Goal: Task Accomplishment & Management: Manage account settings

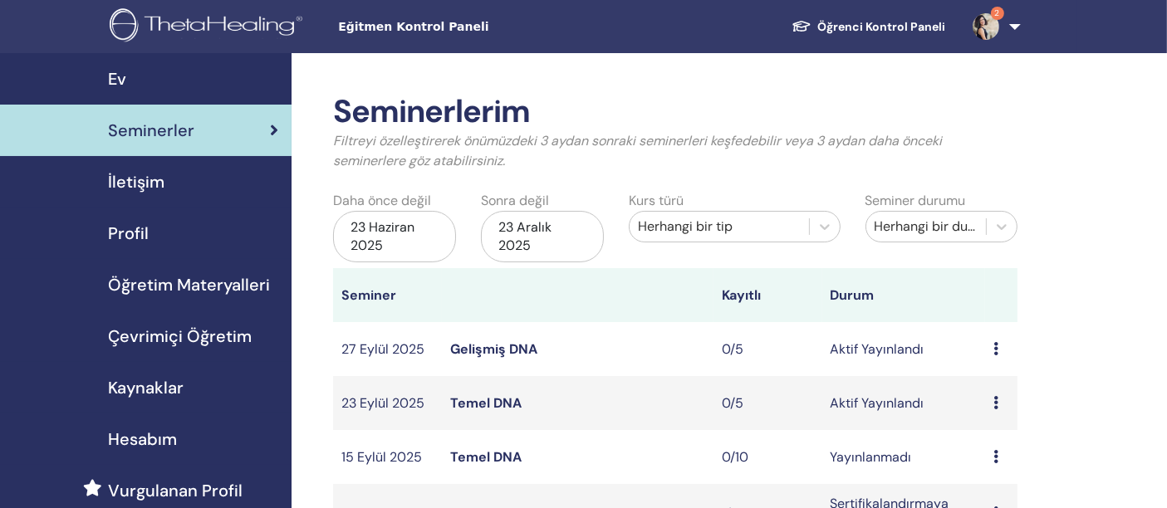
click at [496, 400] on font "Temel DNA" at bounding box center [485, 402] width 71 height 17
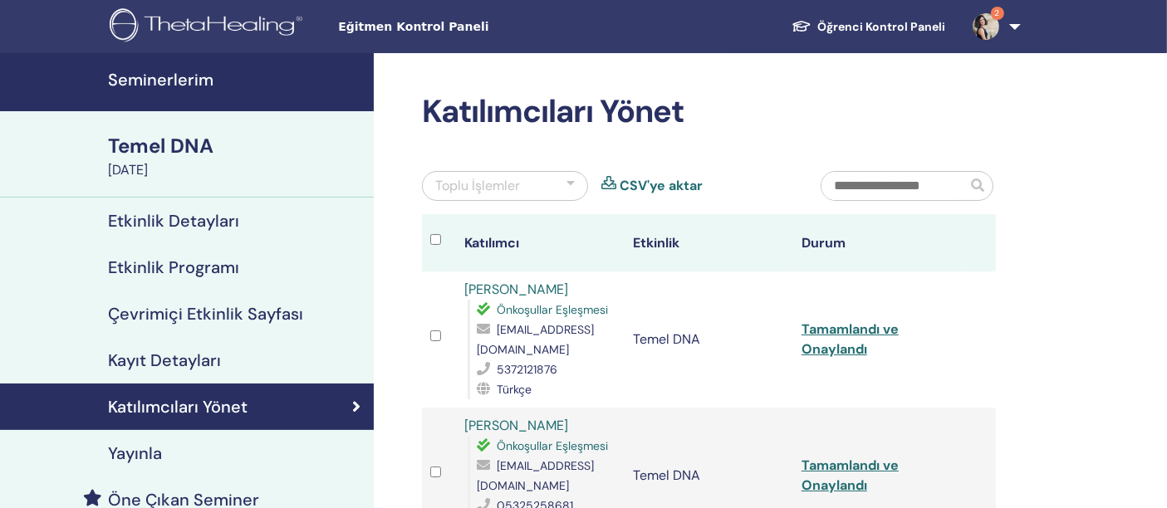
click at [754, 105] on h2 "Katılımcıları Yönet" at bounding box center [709, 112] width 574 height 38
click at [179, 75] on font "Seminerlerim" at bounding box center [160, 80] width 105 height 22
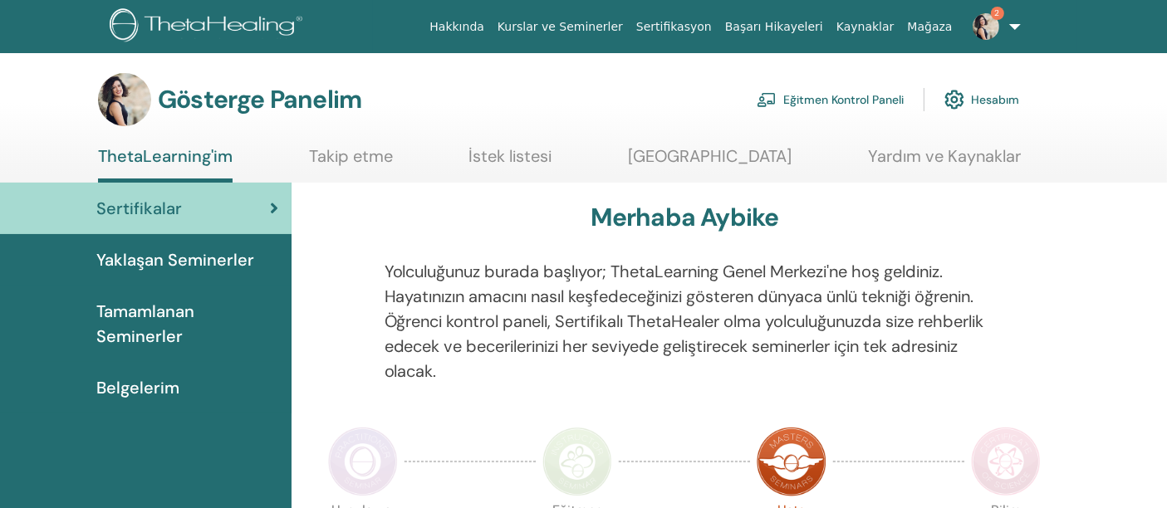
click at [149, 306] on font "Tamamlanan Seminerler" at bounding box center [145, 324] width 98 height 47
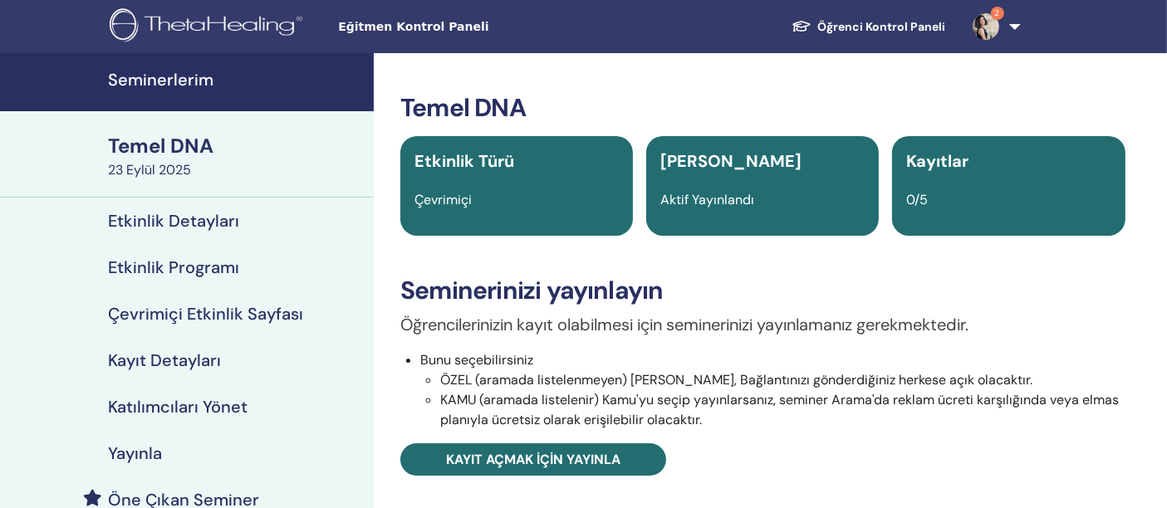
click at [200, 151] on font "Temel DNA" at bounding box center [160, 146] width 105 height 26
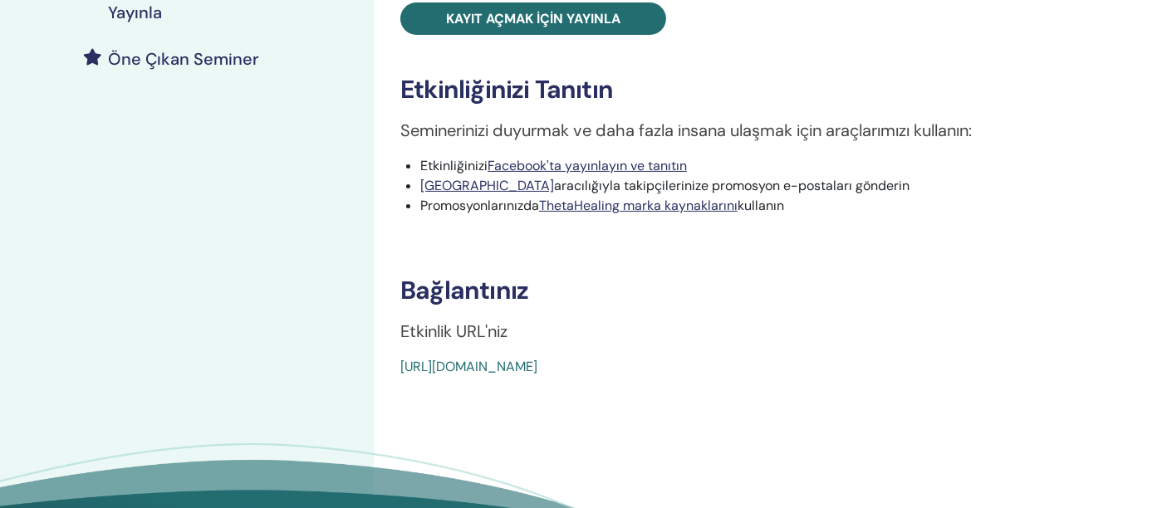
scroll to position [645, 0]
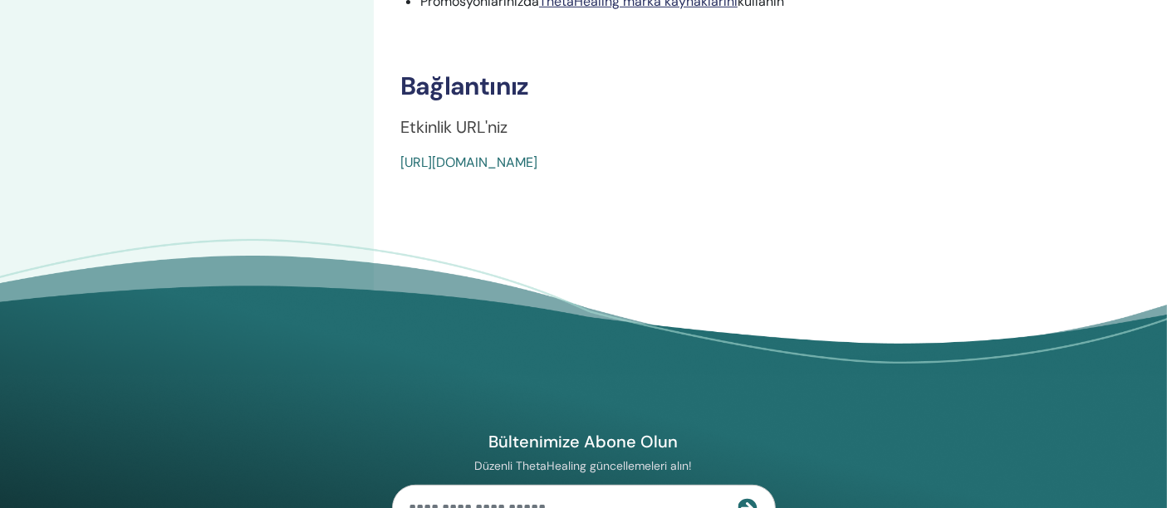
click at [537, 157] on font "[URL][DOMAIN_NAME]" at bounding box center [468, 162] width 137 height 17
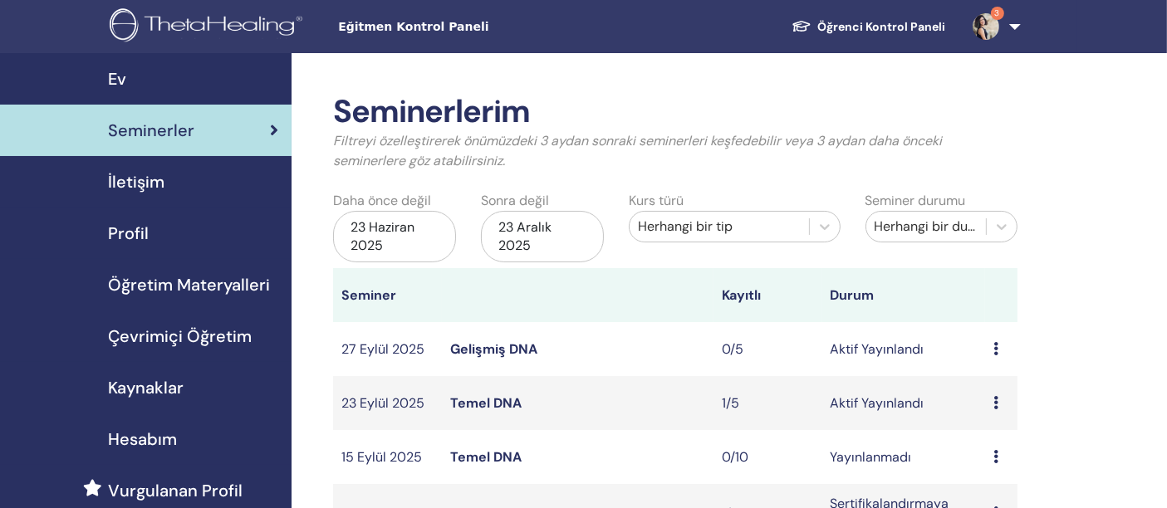
click at [513, 342] on font "Gelişmiş DNA" at bounding box center [493, 348] width 87 height 17
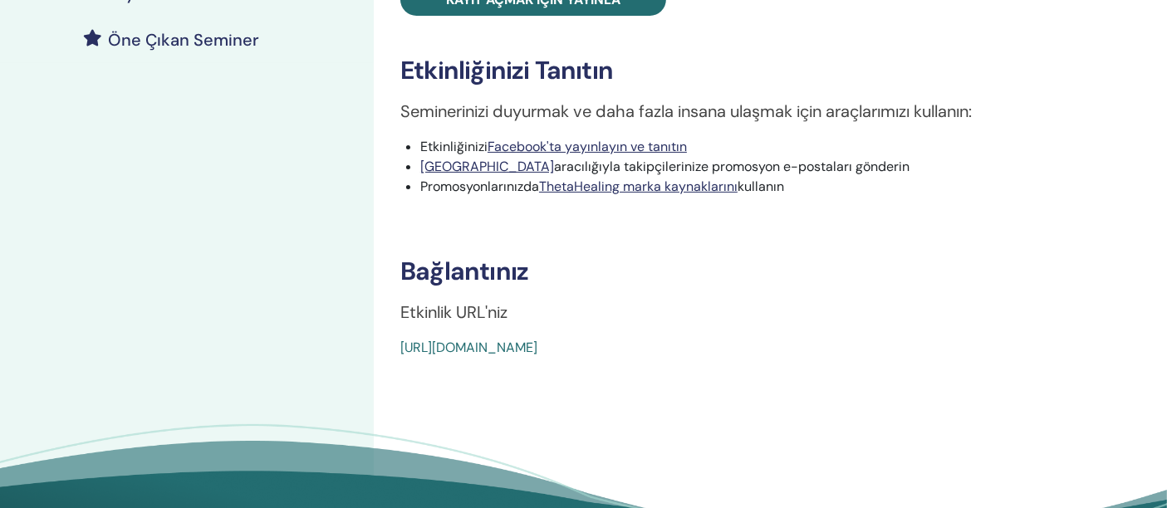
scroll to position [461, 0]
drag, startPoint x: 566, startPoint y: 340, endPoint x: 673, endPoint y: 357, distance: 108.4
click at [673, 357] on div "Gelişmiş DNA Etkinlik Türü Çevrimiçi Olay Durumu Aktif Yayınlandı Kayıtlar 0/5 …" at bounding box center [763, 90] width 778 height 997
click at [537, 342] on font "https://www.thetahealing.com/seminar-378150-detayları.html" at bounding box center [468, 346] width 137 height 17
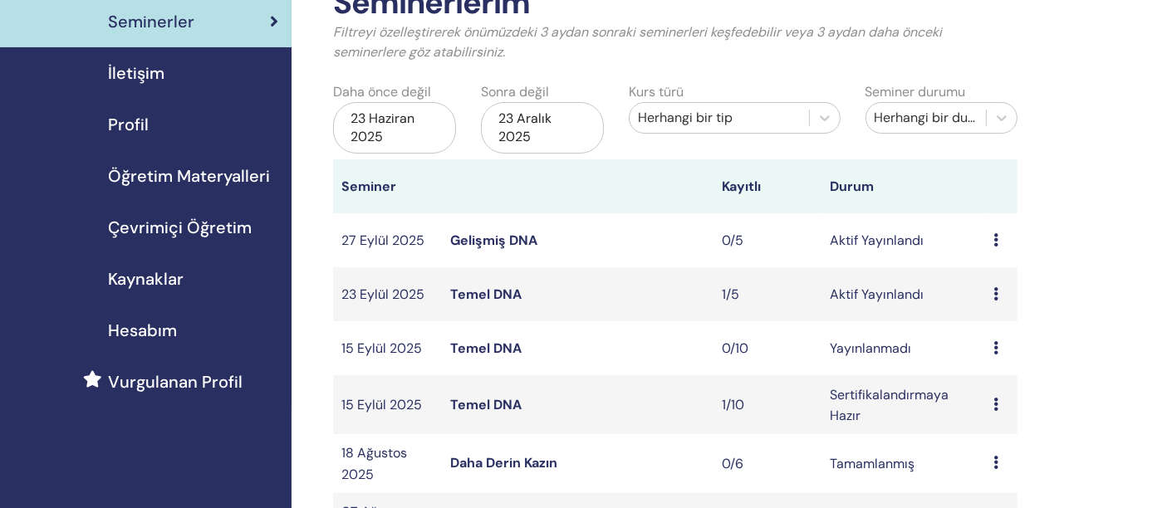
scroll to position [184, 0]
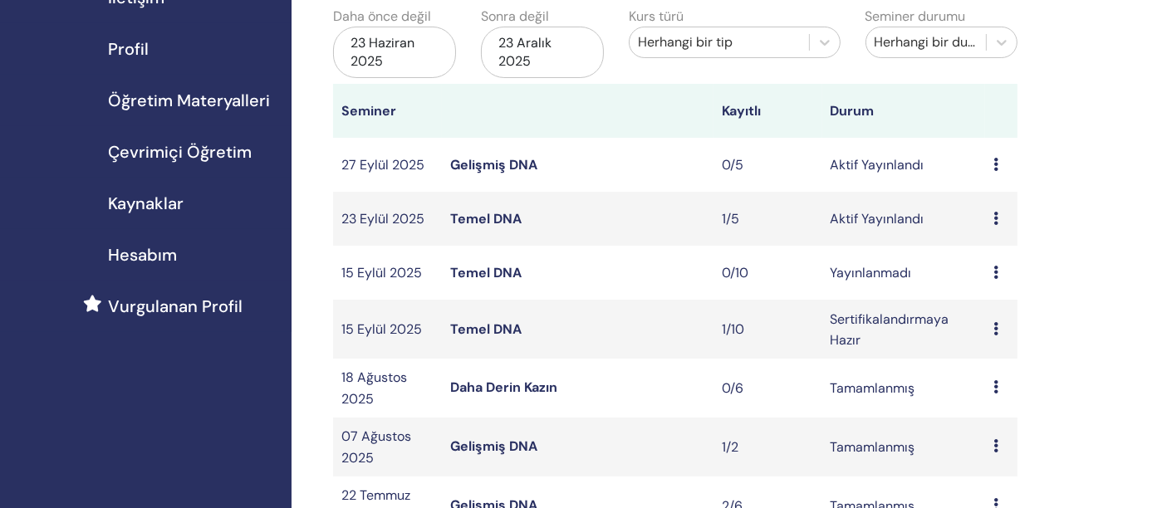
click at [471, 328] on font "Temel DNA" at bounding box center [485, 329] width 71 height 17
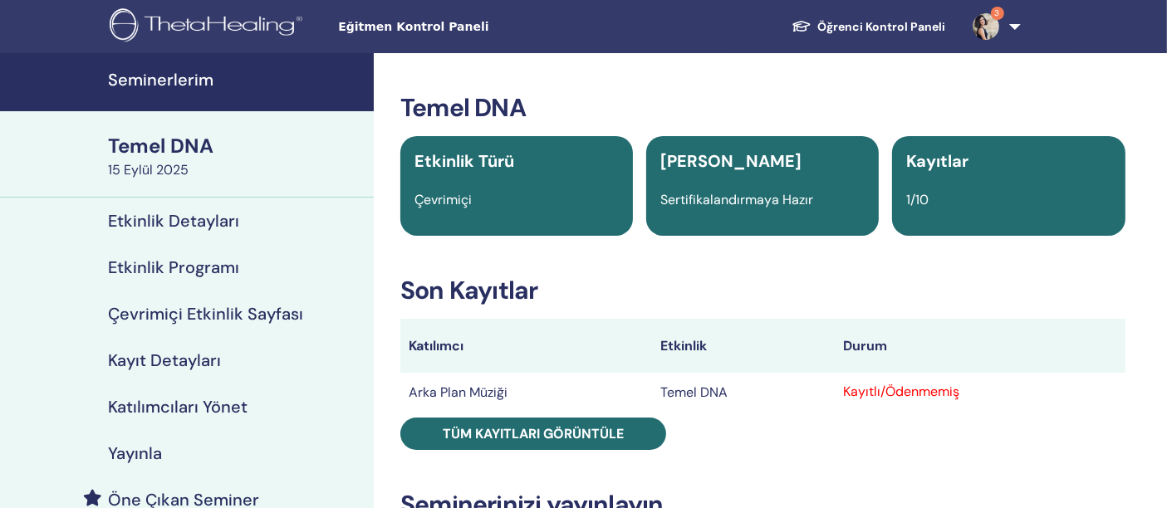
click at [178, 149] on font "Temel DNA" at bounding box center [160, 146] width 105 height 26
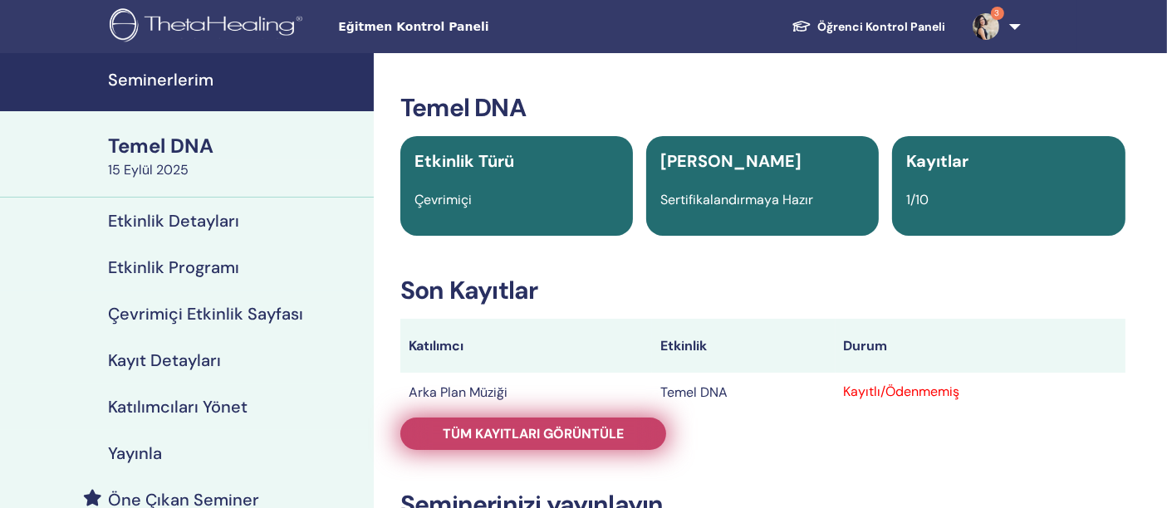
click at [566, 436] on font "Tüm kayıtları görüntüle" at bounding box center [533, 433] width 181 height 17
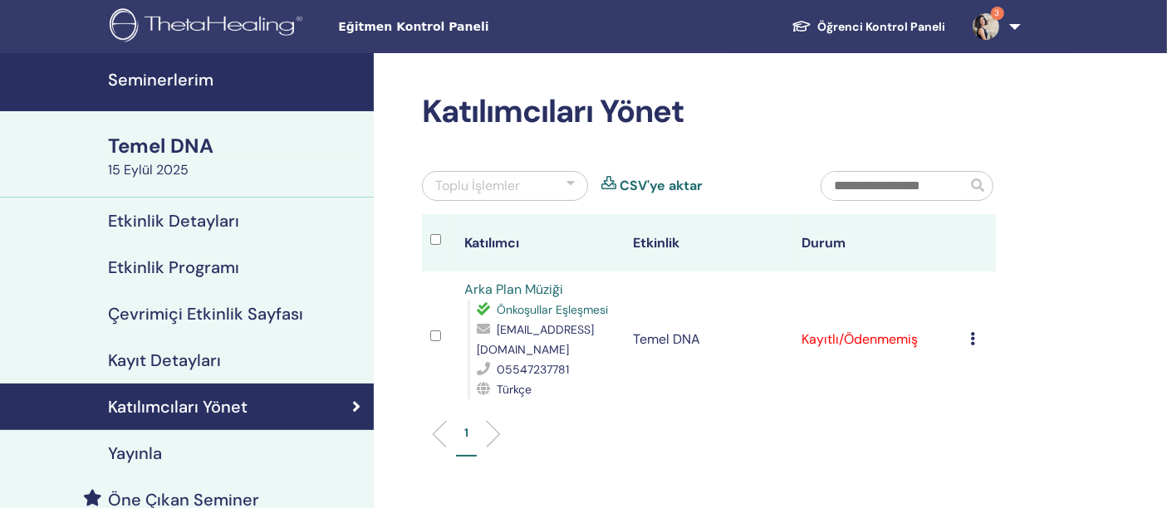
click at [972, 343] on icon at bounding box center [972, 338] width 5 height 13
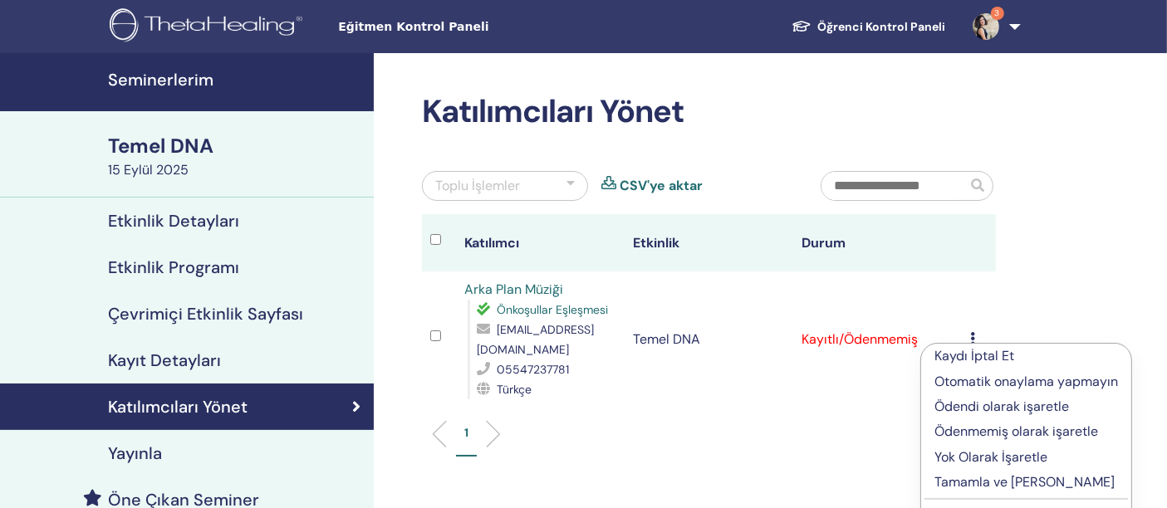
click at [178, 69] on font "Seminerlerim" at bounding box center [160, 80] width 105 height 22
